Goal: Find contact information: Find contact information

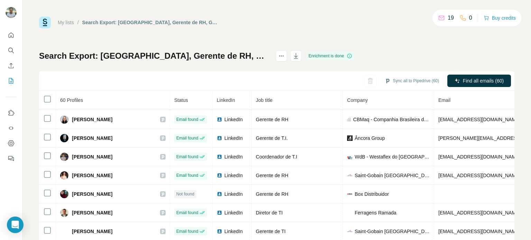
scroll to position [50, 0]
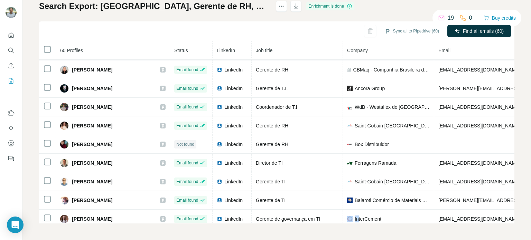
drag, startPoint x: 336, startPoint y: 219, endPoint x: 343, endPoint y: 222, distance: 7.3
click at [346, 219] on td "InterCement" at bounding box center [388, 219] width 91 height 19
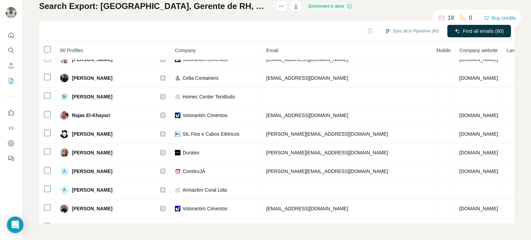
scroll to position [0, 172]
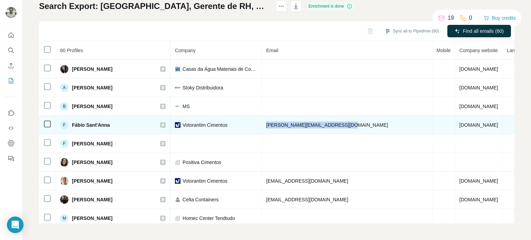
drag, startPoint x: 348, startPoint y: 122, endPoint x: 249, endPoint y: 121, distance: 98.8
click at [249, 121] on tr "F [PERSON_NAME]'Anna Email found LinkedIn HR Manager - SE Region Votorantim Cim…" at bounding box center [227, 125] width 721 height 19
copy tr "[PERSON_NAME][EMAIL_ADDRESS][DOMAIN_NAME]"
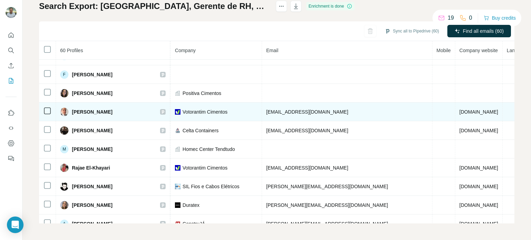
drag, startPoint x: 363, startPoint y: 110, endPoint x: 256, endPoint y: 114, distance: 107.9
click at [262, 114] on td "[EMAIL_ADDRESS][DOMAIN_NAME]" at bounding box center [347, 112] width 170 height 19
copy span "[EMAIL_ADDRESS][DOMAIN_NAME]"
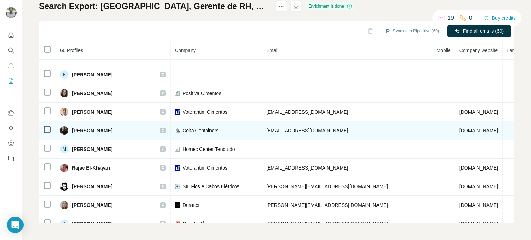
drag, startPoint x: 351, startPoint y: 129, endPoint x: 253, endPoint y: 124, distance: 97.9
click at [262, 124] on td "[EMAIL_ADDRESS][DOMAIN_NAME]" at bounding box center [347, 130] width 170 height 19
copy span "[EMAIL_ADDRESS][DOMAIN_NAME]"
drag, startPoint x: 217, startPoint y: 131, endPoint x: 169, endPoint y: 129, distance: 48.7
click at [175, 129] on div "Celta Containers" at bounding box center [216, 130] width 83 height 7
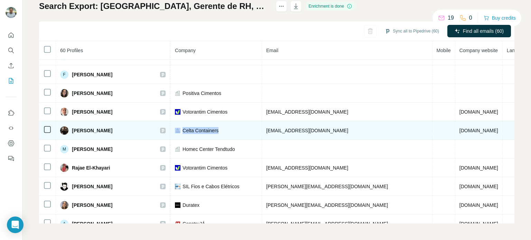
copy div "Celta Containers"
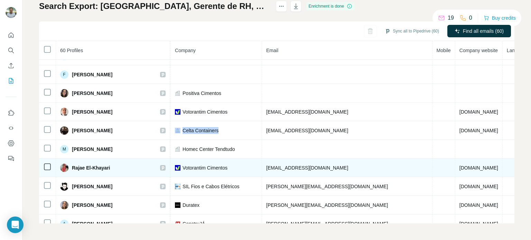
scroll to position [104, 172]
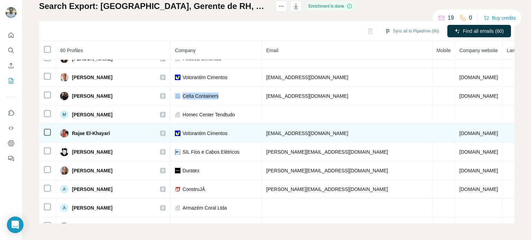
drag, startPoint x: 348, startPoint y: 130, endPoint x: 255, endPoint y: 127, distance: 92.6
click at [262, 127] on td "[EMAIL_ADDRESS][DOMAIN_NAME]" at bounding box center [347, 133] width 170 height 19
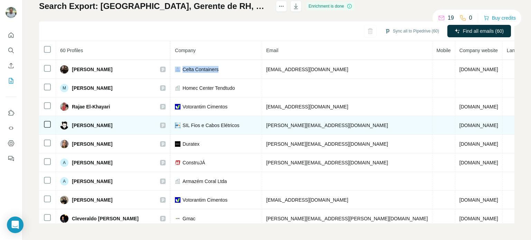
scroll to position [138, 172]
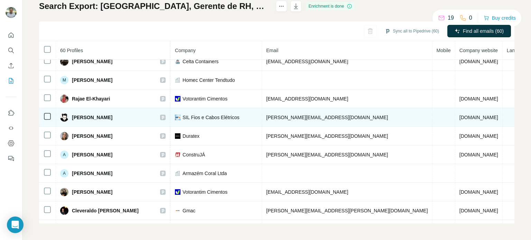
click at [310, 117] on td "[PERSON_NAME][EMAIL_ADDRESS][DOMAIN_NAME]" at bounding box center [347, 117] width 170 height 19
drag, startPoint x: 324, startPoint y: 120, endPoint x: 253, endPoint y: 118, distance: 71.5
click at [262, 118] on td "[PERSON_NAME][EMAIL_ADDRESS][DOMAIN_NAME]" at bounding box center [347, 117] width 170 height 19
copy span "[PERSON_NAME][EMAIL_ADDRESS][DOMAIN_NAME]"
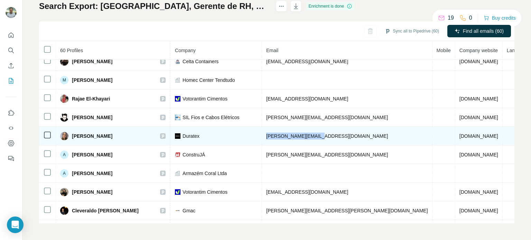
drag, startPoint x: 326, startPoint y: 132, endPoint x: 272, endPoint y: 136, distance: 54.4
click at [262, 131] on td "[PERSON_NAME][EMAIL_ADDRESS][DOMAIN_NAME]" at bounding box center [347, 136] width 170 height 19
copy span "[PERSON_NAME][EMAIL_ADDRESS][DOMAIN_NAME]"
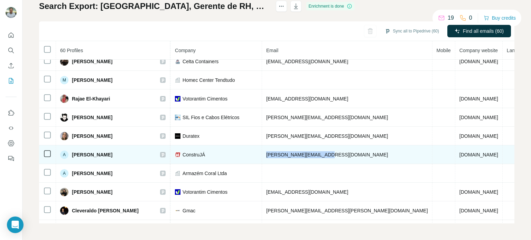
drag, startPoint x: 321, startPoint y: 151, endPoint x: 255, endPoint y: 154, distance: 66.4
click at [262, 154] on td "[PERSON_NAME][EMAIL_ADDRESS][DOMAIN_NAME]" at bounding box center [347, 154] width 170 height 19
copy span "[PERSON_NAME][EMAIL_ADDRESS][DOMAIN_NAME]"
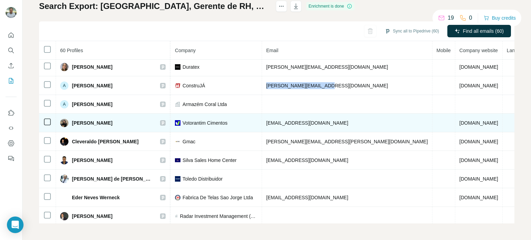
scroll to position [242, 172]
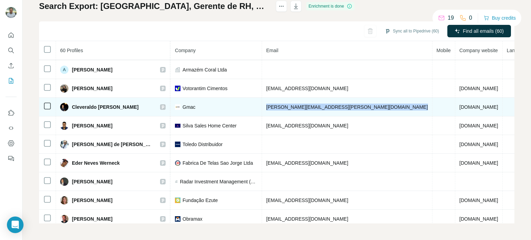
drag, startPoint x: 376, startPoint y: 104, endPoint x: 255, endPoint y: 106, distance: 121.3
click at [255, 106] on tr "Cleveraldo [PERSON_NAME] Email found LinkedIn Coordenador de RH Gmac [EMAIL_ADD…" at bounding box center [227, 107] width 721 height 19
copy span "[PERSON_NAME][EMAIL_ADDRESS][PERSON_NAME][DOMAIN_NAME]"
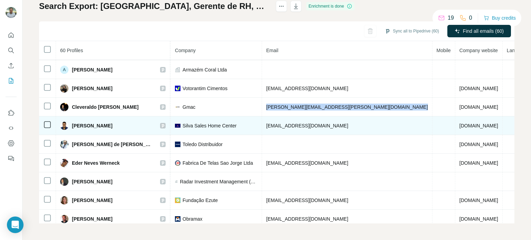
drag, startPoint x: 362, startPoint y: 124, endPoint x: 253, endPoint y: 127, distance: 108.9
click at [262, 127] on td "[EMAIL_ADDRESS][DOMAIN_NAME]" at bounding box center [347, 125] width 170 height 19
copy span "[EMAIL_ADDRESS][DOMAIN_NAME]"
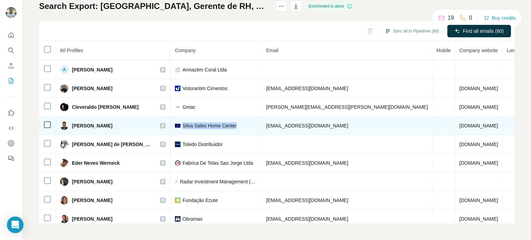
drag, startPoint x: 231, startPoint y: 121, endPoint x: 171, endPoint y: 124, distance: 59.5
click at [175, 124] on div "Silva Sales Home Center" at bounding box center [216, 125] width 83 height 7
copy span "Silva Sales Home Center"
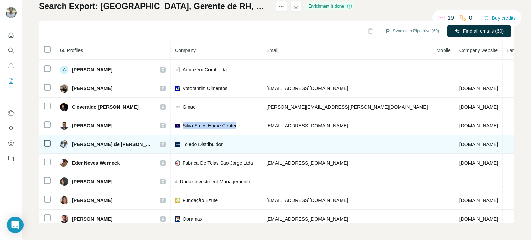
drag, startPoint x: 472, startPoint y: 142, endPoint x: 347, endPoint y: 137, distance: 125.1
click at [455, 139] on td "[DOMAIN_NAME]" at bounding box center [478, 144] width 47 height 19
click at [338, 137] on td at bounding box center [347, 144] width 170 height 19
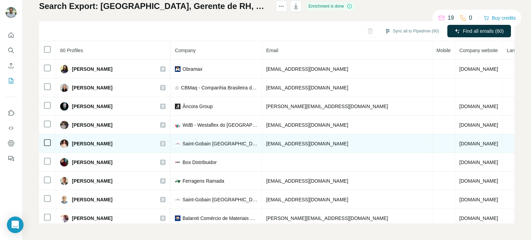
scroll to position [951, 172]
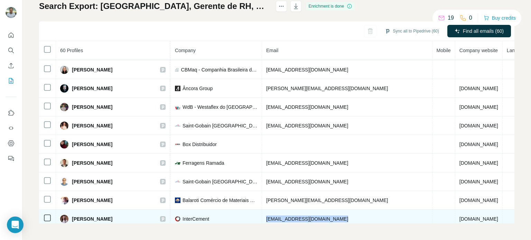
drag, startPoint x: 380, startPoint y: 210, endPoint x: 256, endPoint y: 213, distance: 124.4
click at [256, 213] on tr "[PERSON_NAME] Email found LinkedIn Gerente de governança em TI InterCement [EMA…" at bounding box center [227, 219] width 721 height 19
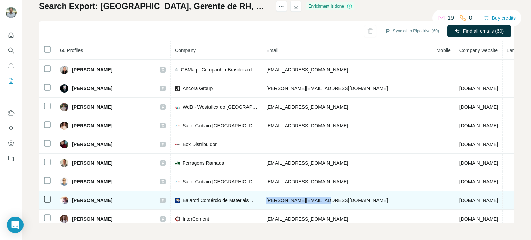
drag, startPoint x: 326, startPoint y: 191, endPoint x: 254, endPoint y: 194, distance: 72.0
click at [262, 194] on td "[PERSON_NAME][EMAIL_ADDRESS][DOMAIN_NAME]" at bounding box center [347, 200] width 170 height 19
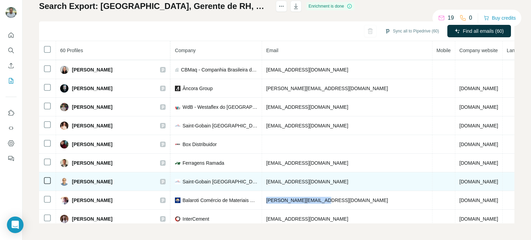
drag, startPoint x: 335, startPoint y: 175, endPoint x: 256, endPoint y: 171, distance: 79.2
click at [262, 172] on td "[EMAIL_ADDRESS][DOMAIN_NAME]" at bounding box center [347, 181] width 170 height 19
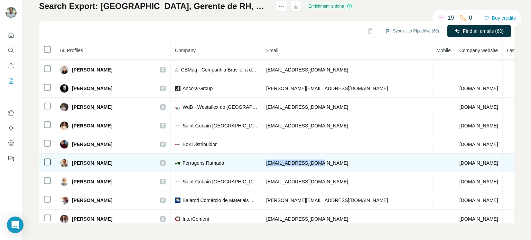
drag, startPoint x: 328, startPoint y: 153, endPoint x: 255, endPoint y: 151, distance: 73.3
click at [262, 154] on td "[EMAIL_ADDRESS][DOMAIN_NAME]" at bounding box center [347, 163] width 170 height 19
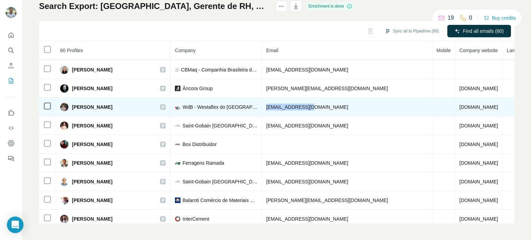
drag, startPoint x: 324, startPoint y: 96, endPoint x: 257, endPoint y: 98, distance: 67.4
click at [262, 98] on td "[EMAIL_ADDRESS][DOMAIN_NAME]" at bounding box center [347, 107] width 170 height 19
drag, startPoint x: 237, startPoint y: 99, endPoint x: 170, endPoint y: 98, distance: 67.0
click at [175, 104] on div "WdB - Westaflex do [GEOGRAPHIC_DATA]" at bounding box center [216, 107] width 83 height 7
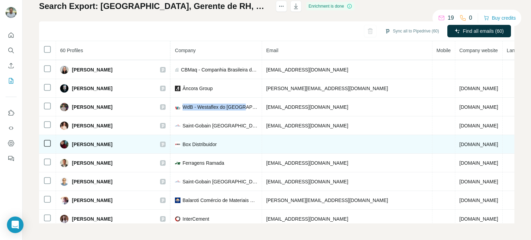
scroll to position [916, 172]
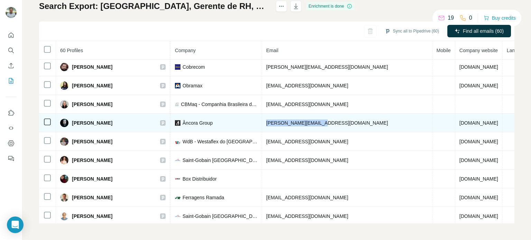
drag, startPoint x: 317, startPoint y: 117, endPoint x: 244, endPoint y: 120, distance: 73.6
click at [241, 119] on tr "[PERSON_NAME] Email found LinkedIn Gerente de [PERSON_NAME] Group [PERSON_NAME]…" at bounding box center [227, 123] width 721 height 19
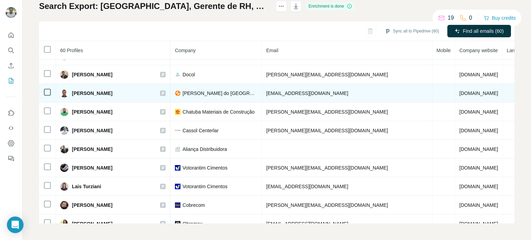
scroll to position [743, 172]
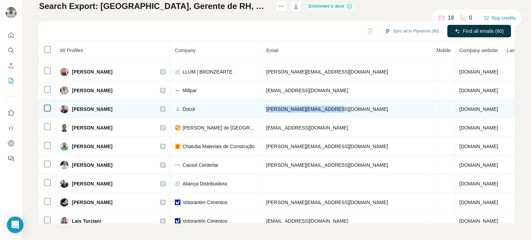
drag, startPoint x: 335, startPoint y: 102, endPoint x: 258, endPoint y: 99, distance: 77.8
click at [262, 100] on td "[PERSON_NAME][EMAIL_ADDRESS][DOMAIN_NAME]" at bounding box center [347, 109] width 170 height 19
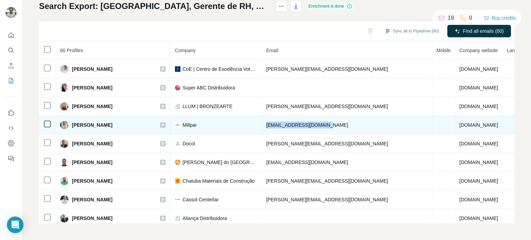
drag, startPoint x: 324, startPoint y: 121, endPoint x: 251, endPoint y: 117, distance: 73.4
click at [262, 117] on td "[EMAIL_ADDRESS][DOMAIN_NAME]" at bounding box center [347, 125] width 170 height 19
drag, startPoint x: 191, startPoint y: 118, endPoint x: 172, endPoint y: 120, distance: 19.1
click at [175, 122] on div "Millpar" at bounding box center [216, 125] width 83 height 7
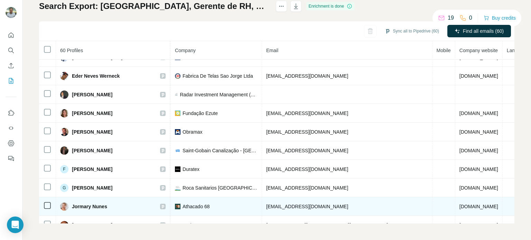
scroll to position [398, 172]
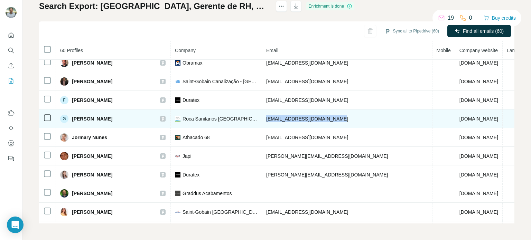
drag, startPoint x: 341, startPoint y: 115, endPoint x: 255, endPoint y: 116, distance: 86.4
click at [262, 116] on td "[EMAIL_ADDRESS][DOMAIN_NAME]" at bounding box center [347, 119] width 170 height 19
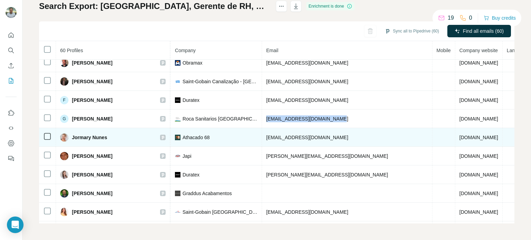
drag, startPoint x: 360, startPoint y: 136, endPoint x: 254, endPoint y: 133, distance: 106.1
click at [262, 133] on td "[EMAIL_ADDRESS][DOMAIN_NAME]" at bounding box center [347, 137] width 170 height 19
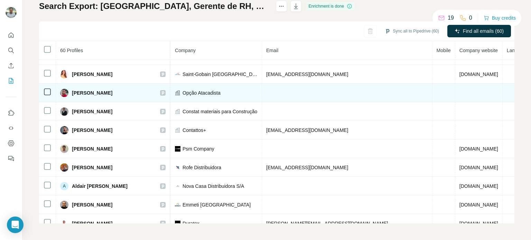
scroll to position [536, 172]
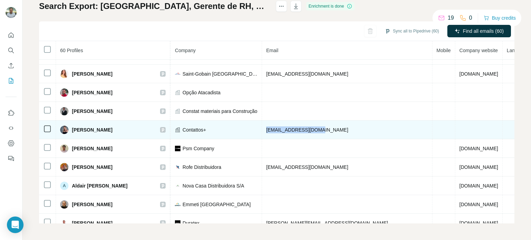
drag, startPoint x: 315, startPoint y: 126, endPoint x: 249, endPoint y: 122, distance: 66.5
click at [249, 122] on tr "[PERSON_NAME] Email found LinkedIn Diretor de RH Contattos+ [EMAIL_ADDRESS][DOM…" at bounding box center [227, 130] width 721 height 19
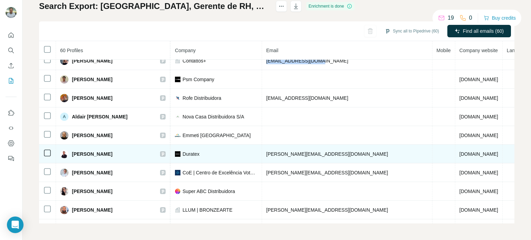
scroll to position [640, 172]
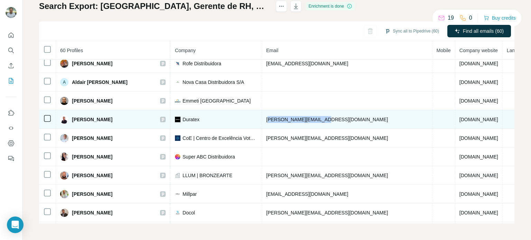
drag, startPoint x: 336, startPoint y: 114, endPoint x: 256, endPoint y: 108, distance: 80.3
click at [262, 110] on td "[PERSON_NAME][EMAIL_ADDRESS][DOMAIN_NAME]" at bounding box center [347, 119] width 170 height 19
click at [333, 112] on td "[PERSON_NAME][EMAIL_ADDRESS][DOMAIN_NAME]" at bounding box center [347, 119] width 170 height 19
click at [332, 112] on td "[PERSON_NAME][EMAIL_ADDRESS][DOMAIN_NAME]" at bounding box center [347, 119] width 170 height 19
drag, startPoint x: 329, startPoint y: 112, endPoint x: 253, endPoint y: 109, distance: 76.4
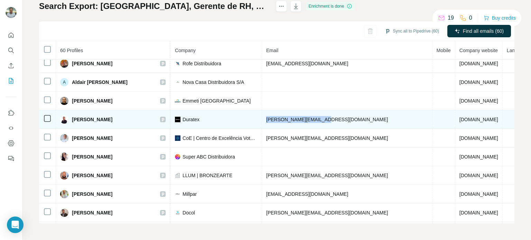
click at [262, 110] on td "[PERSON_NAME][EMAIL_ADDRESS][DOMAIN_NAME]" at bounding box center [347, 119] width 170 height 19
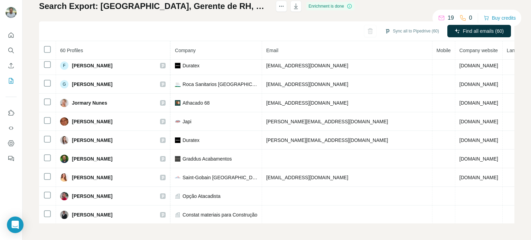
scroll to position [398, 172]
